Goal: Navigation & Orientation: Find specific page/section

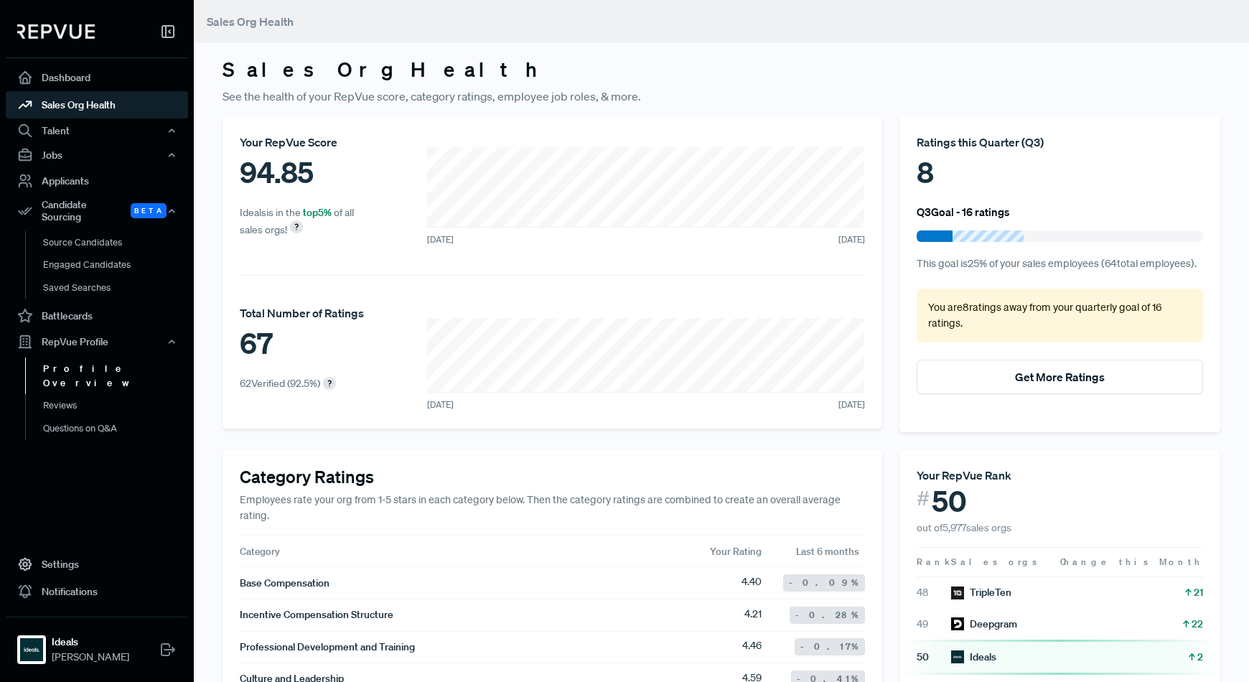
scroll to position [982, 0]
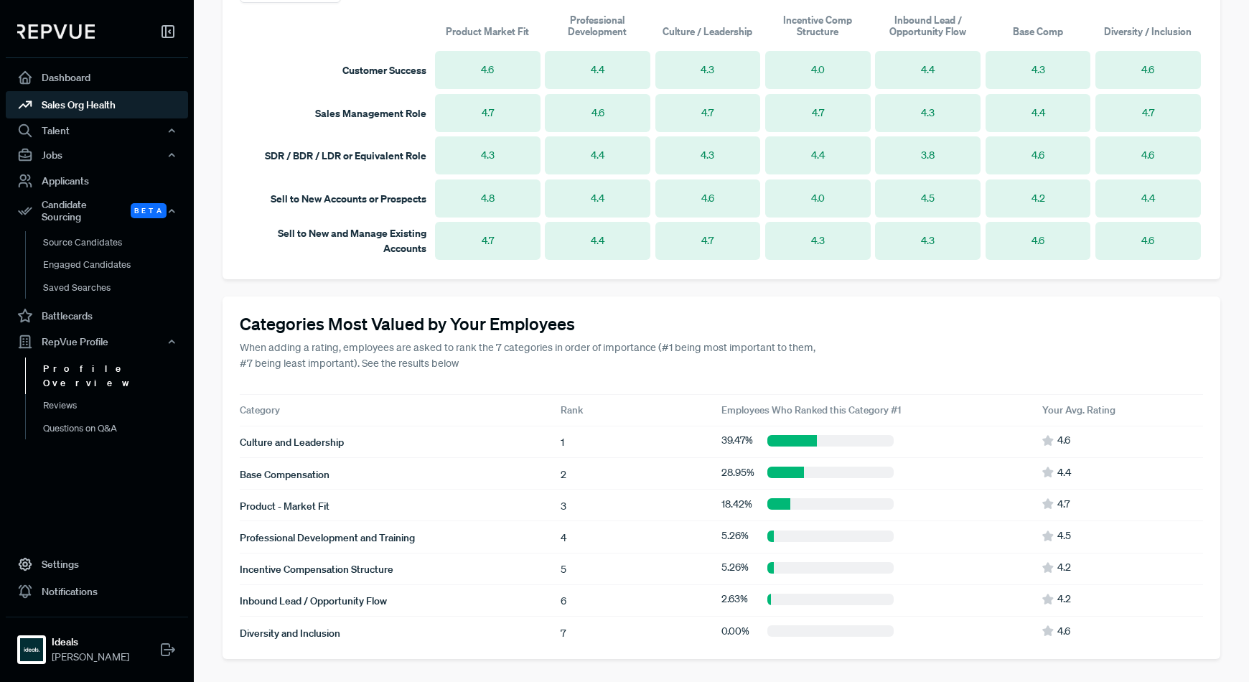
click at [98, 357] on link "Profile Overview" at bounding box center [116, 375] width 182 height 37
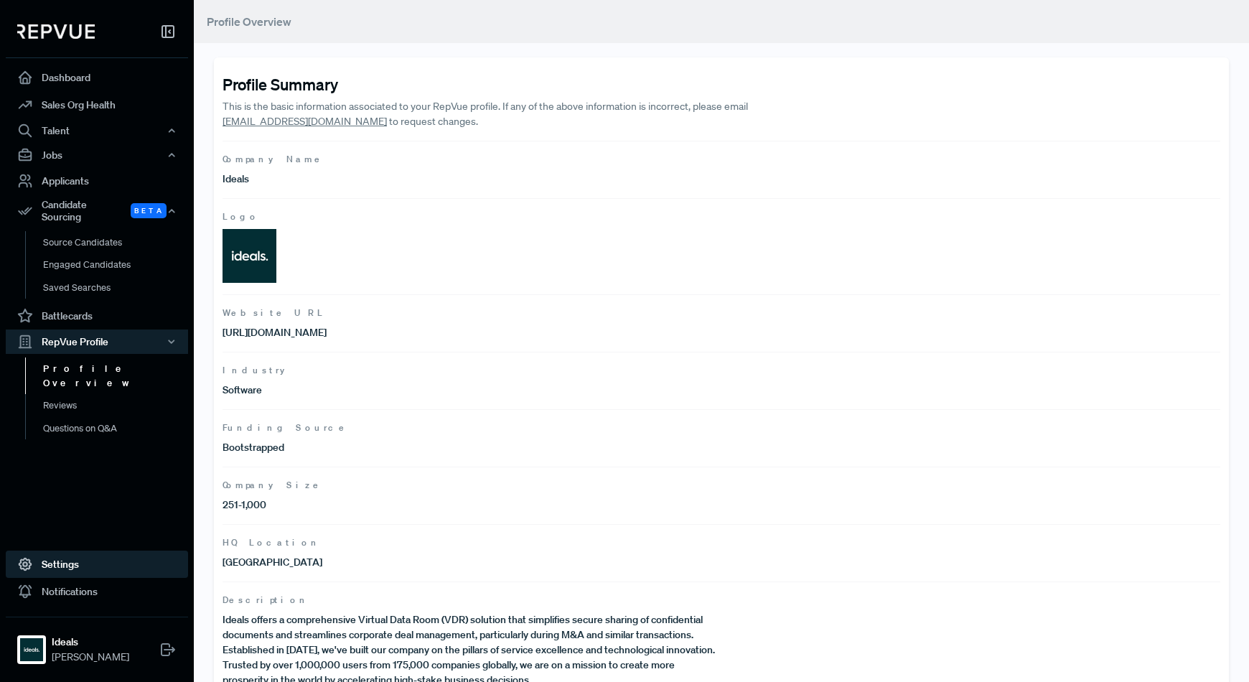
click at [68, 563] on link "Settings" at bounding box center [97, 563] width 182 height 27
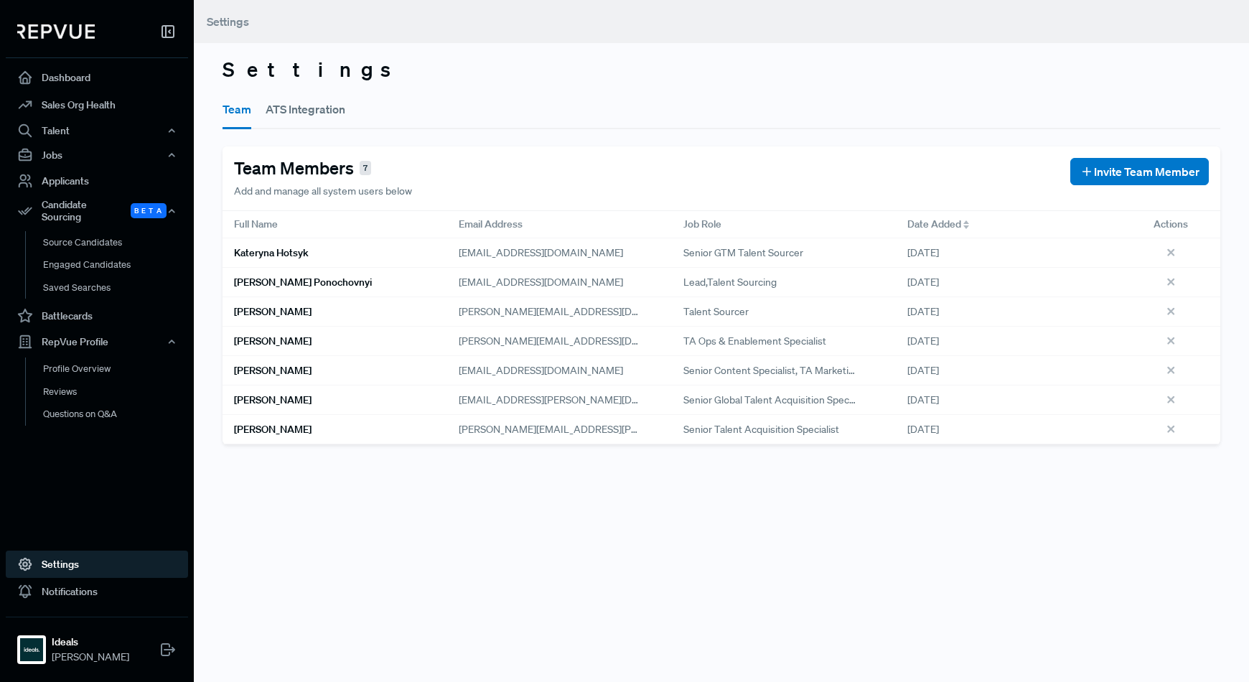
click at [306, 103] on button "ATS Integration" at bounding box center [306, 109] width 80 height 40
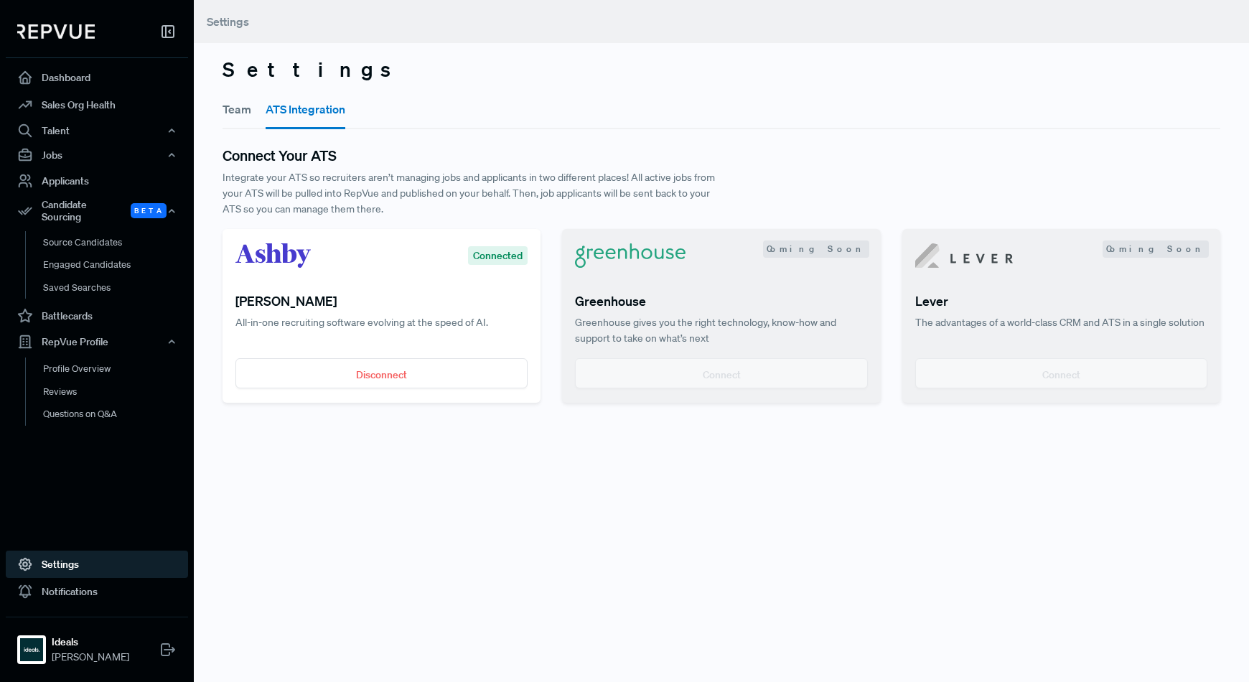
click at [245, 119] on button "Team" at bounding box center [236, 109] width 29 height 40
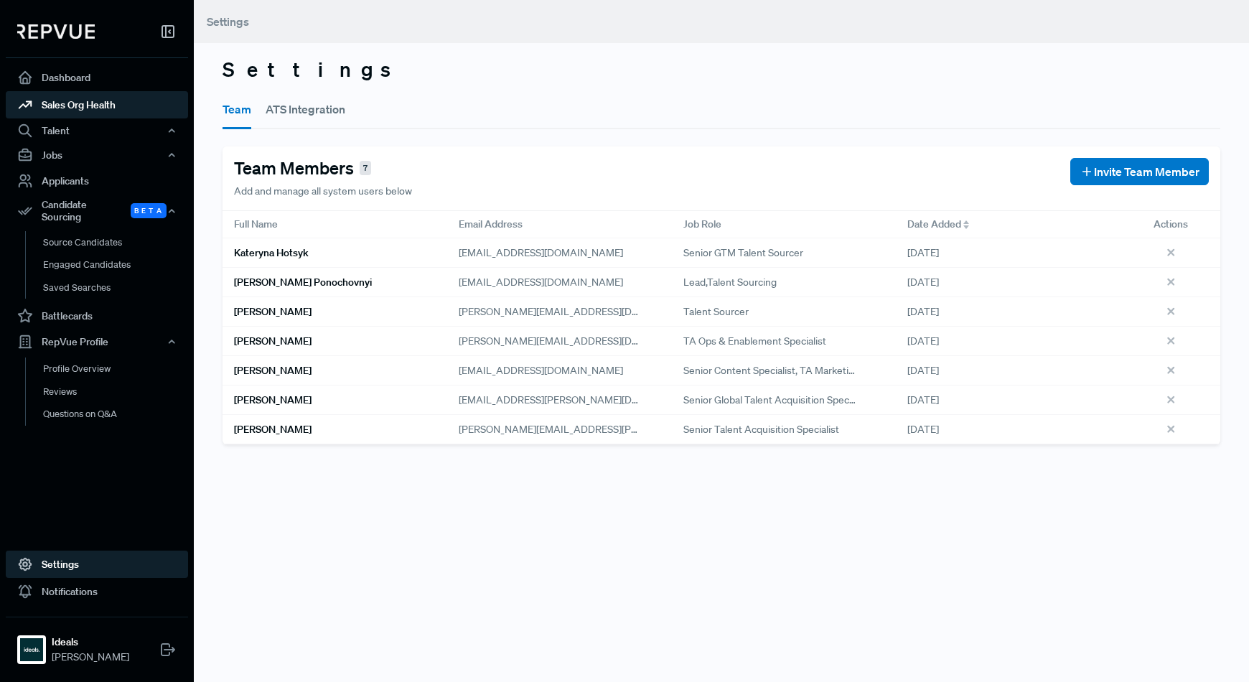
click at [106, 102] on link "Sales Org Health" at bounding box center [97, 104] width 182 height 27
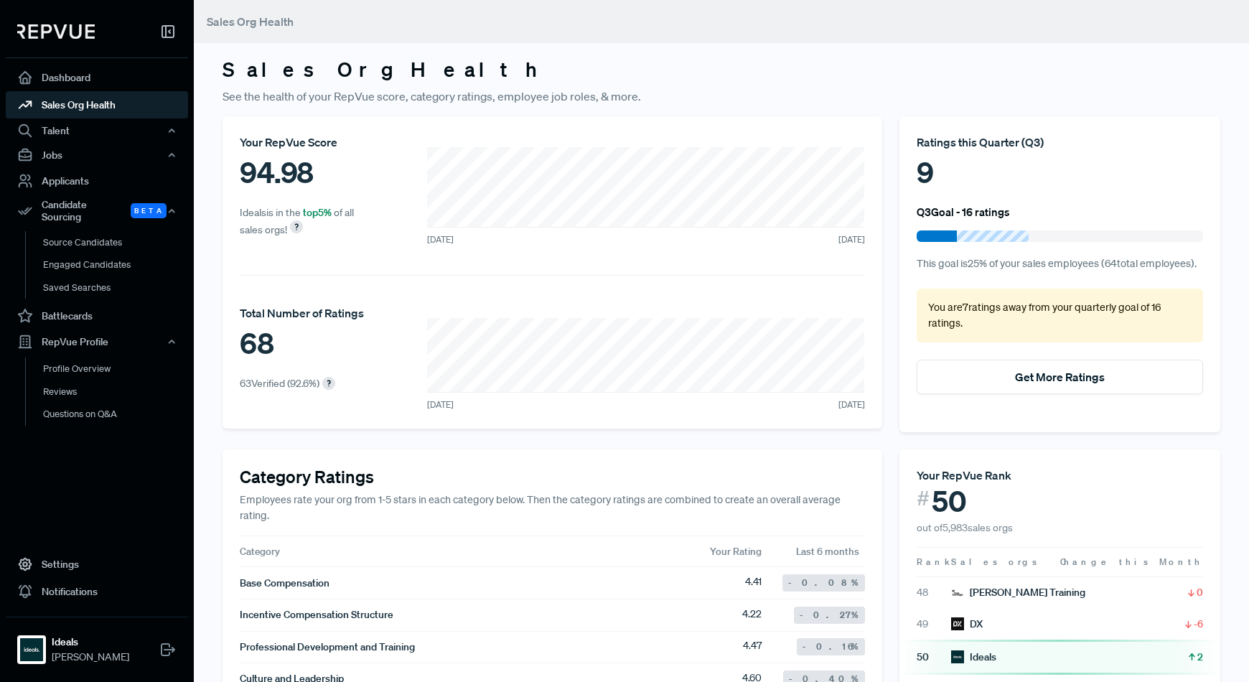
click at [799, 449] on div "Category Ratings Employees rate your org from 1-5 stars in each category below.…" at bounding box center [551, 644] width 659 height 390
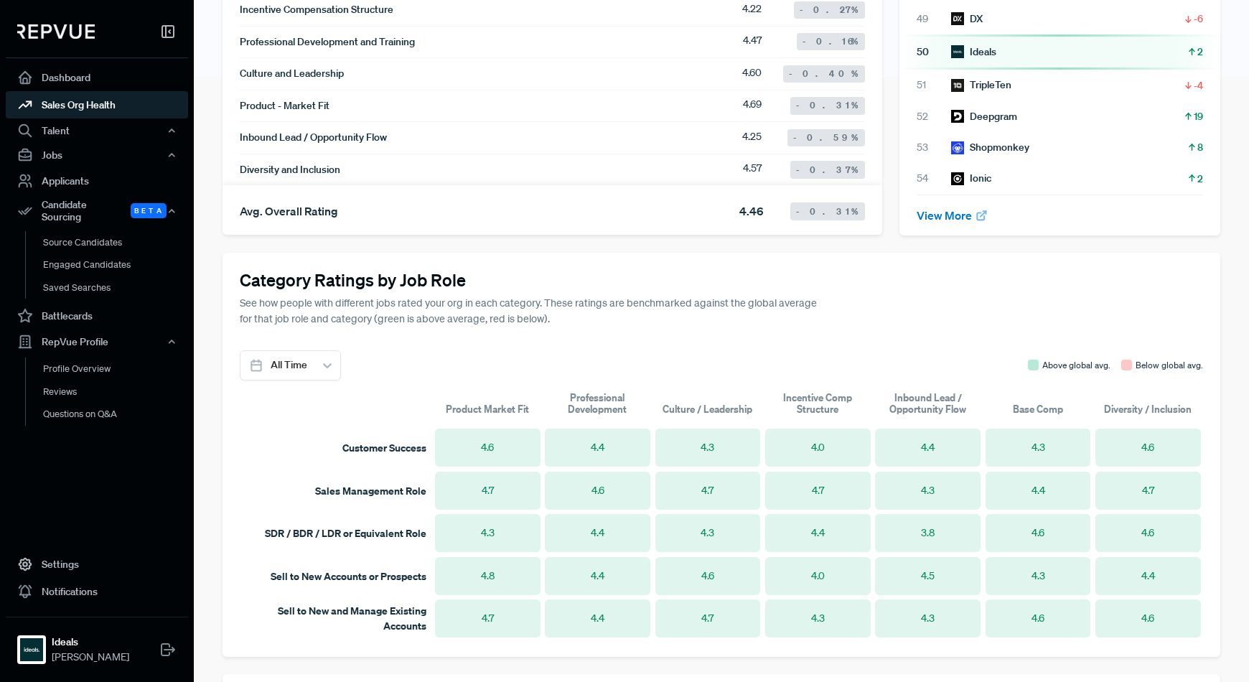
scroll to position [778, 0]
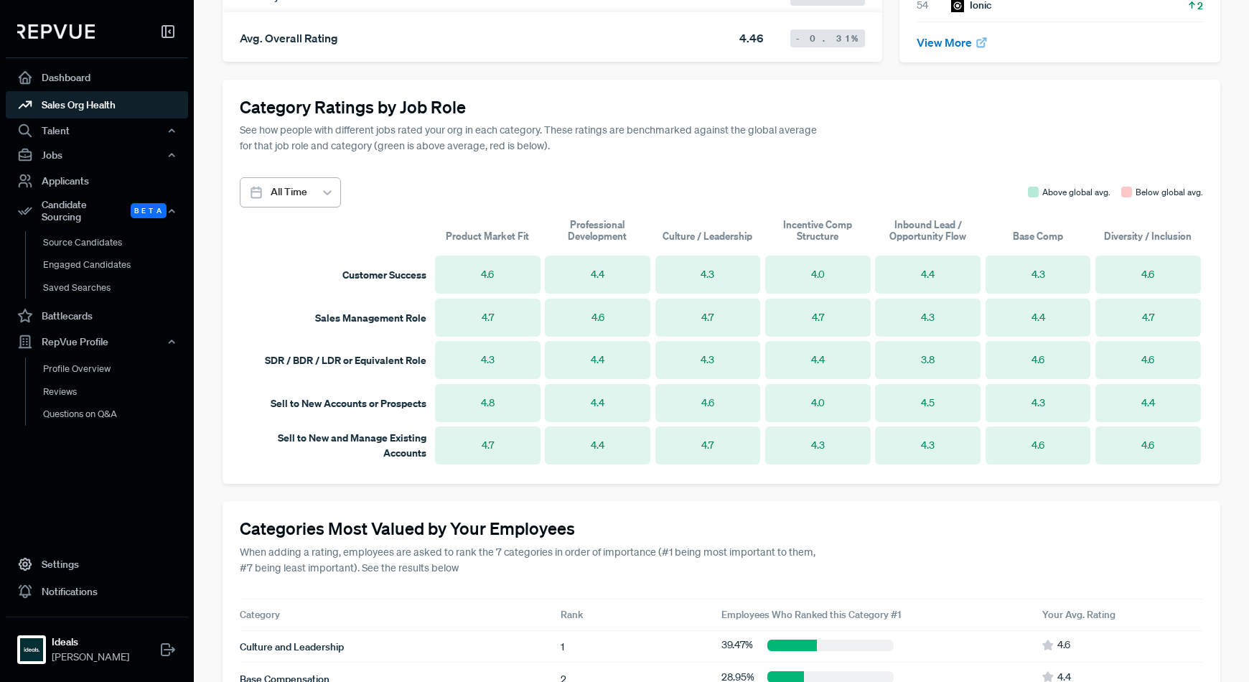
drag, startPoint x: 296, startPoint y: 215, endPoint x: 296, endPoint y: 200, distance: 15.1
click at [296, 200] on div "Category Ratings by Job Role See how people with different jobs rated your org …" at bounding box center [720, 282] width 997 height 405
click at [296, 200] on div at bounding box center [289, 192] width 37 height 18
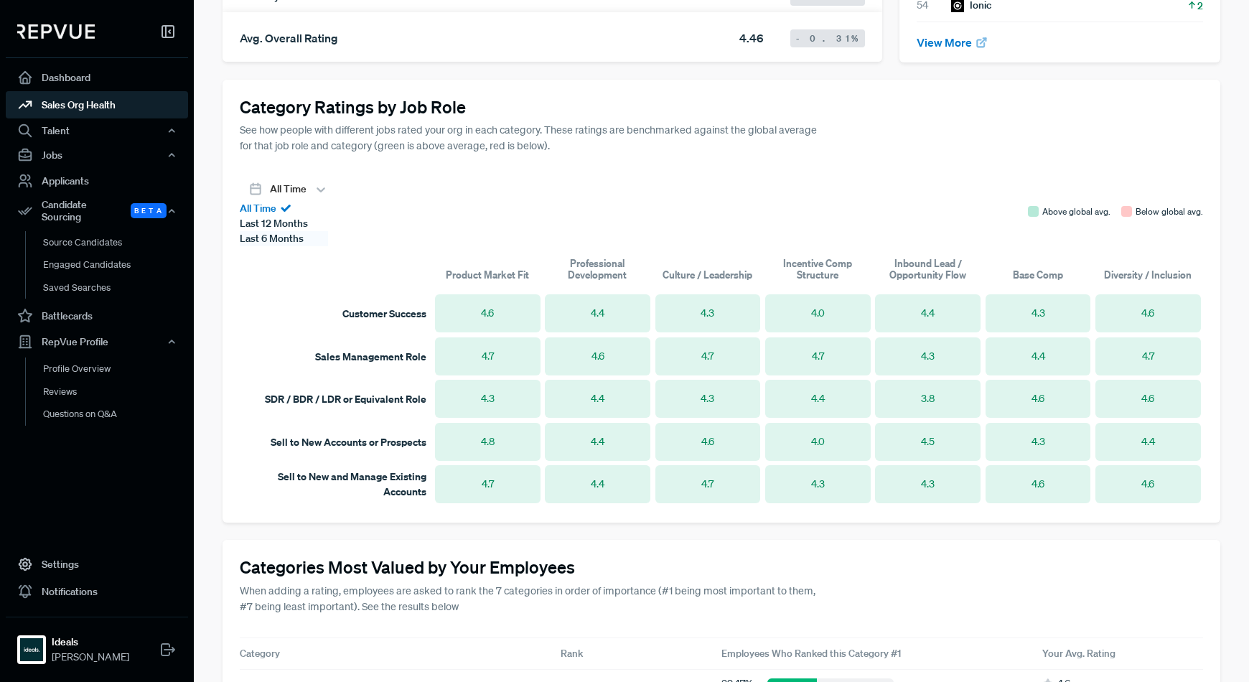
click at [288, 246] on div "Last 6 Months" at bounding box center [284, 238] width 88 height 15
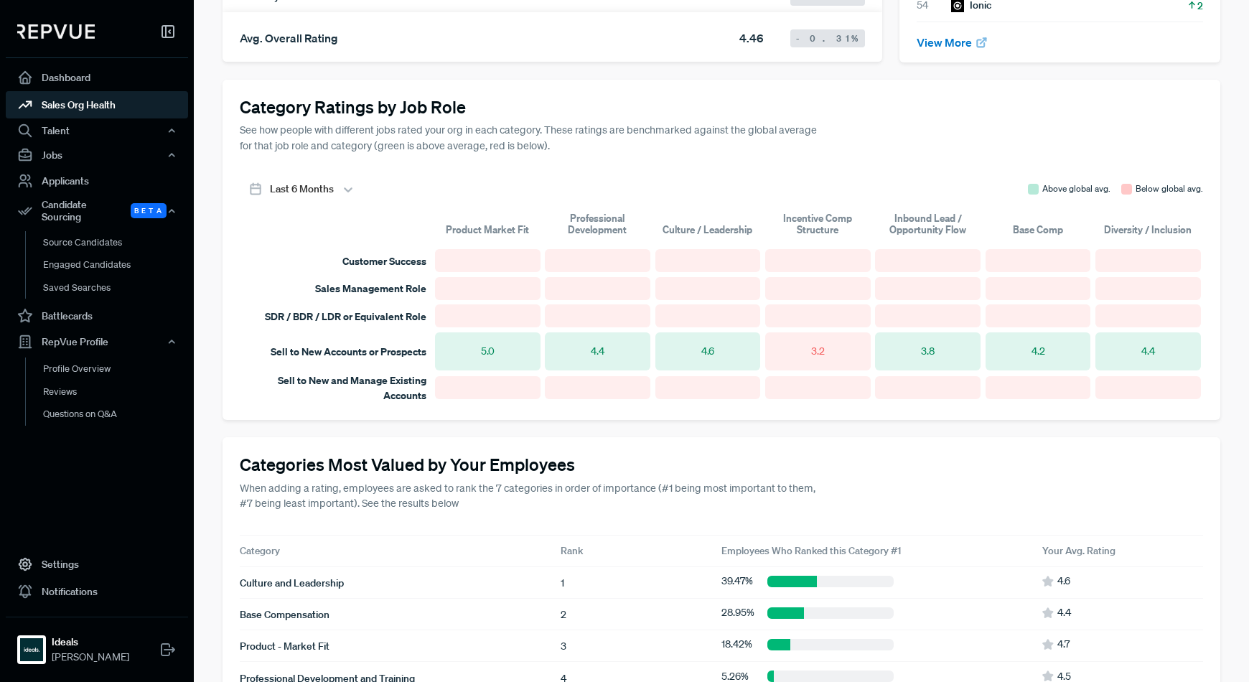
click at [345, 418] on div "Category Ratings by Job Role See how people with different jobs rated your org …" at bounding box center [720, 250] width 997 height 340
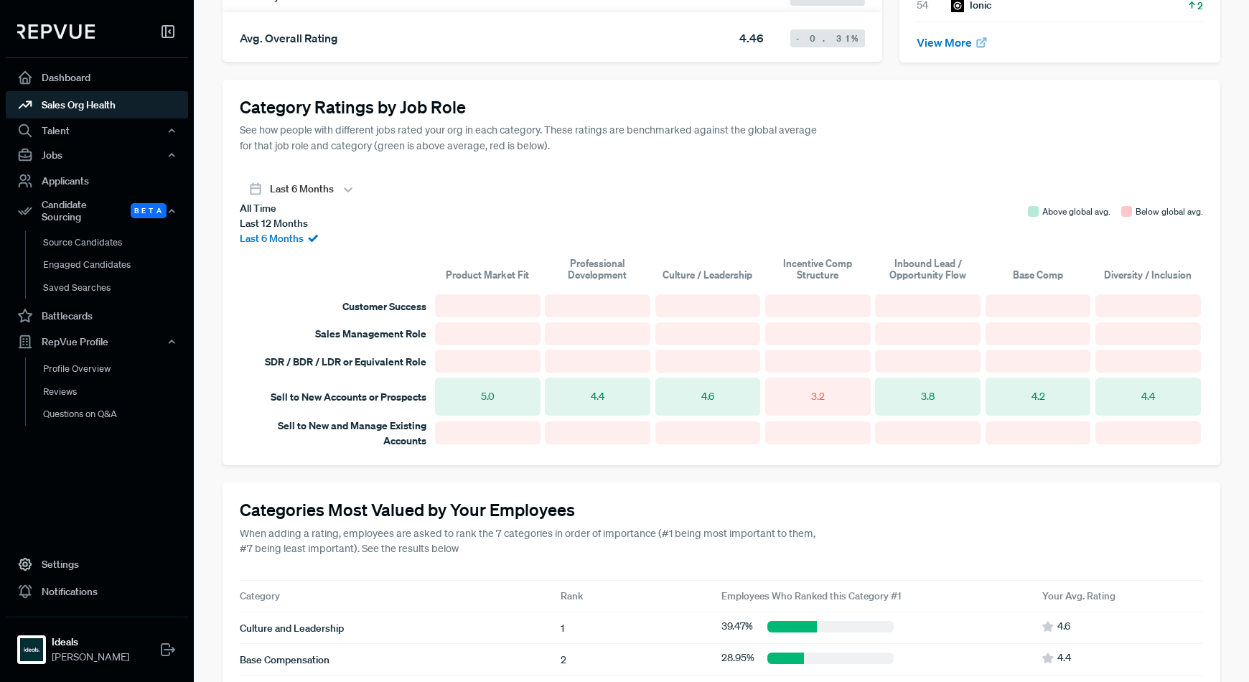
click at [351, 195] on icon at bounding box center [348, 189] width 14 height 14
click at [319, 231] on div "Last 12 Months" at bounding box center [298, 223] width 116 height 15
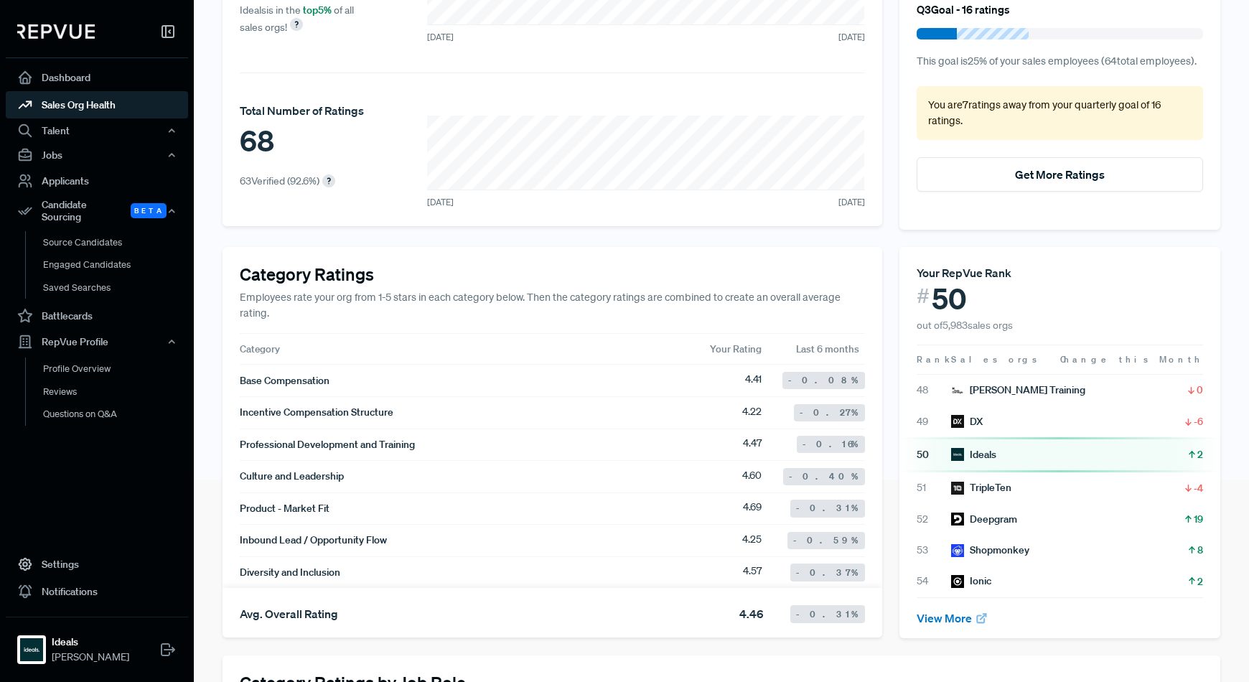
scroll to position [0, 0]
